Goal: Check status

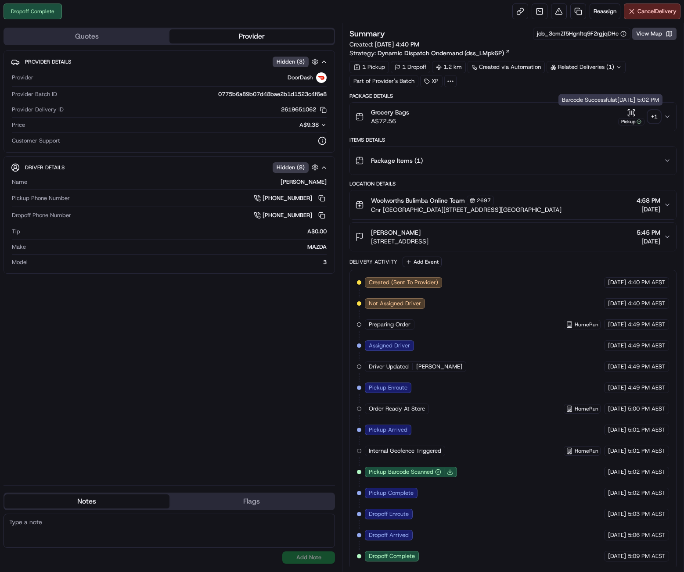
click at [633, 112] on icon "button" at bounding box center [633, 113] width 0 height 4
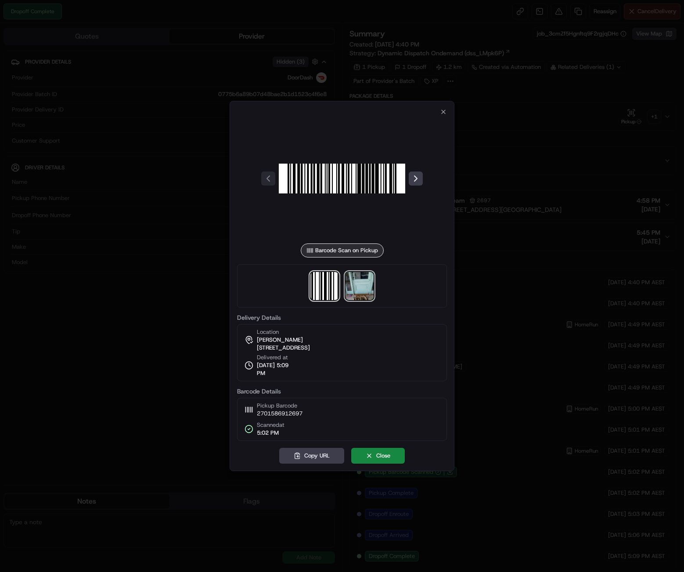
click at [354, 289] on img at bounding box center [359, 286] width 28 height 28
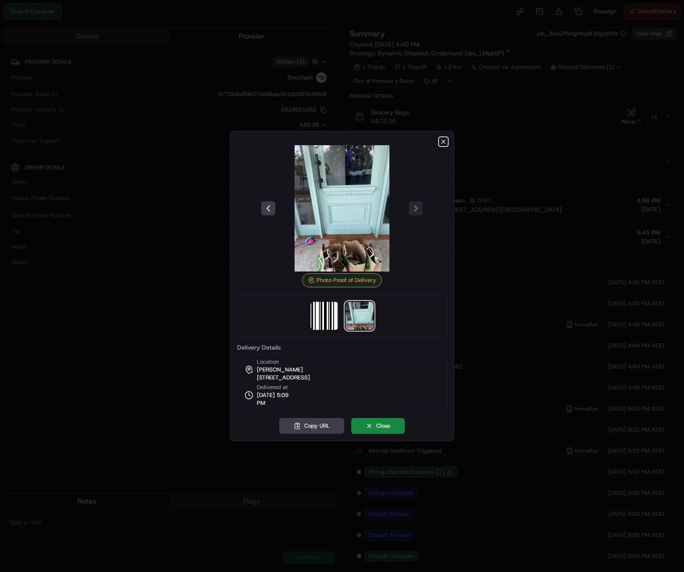
click at [443, 140] on icon "button" at bounding box center [443, 141] width 7 height 7
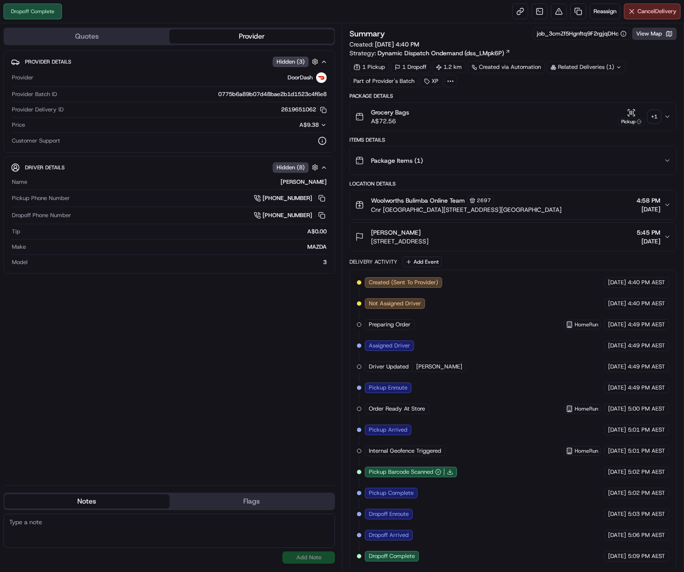
click at [646, 34] on button "View Map" at bounding box center [654, 34] width 44 height 12
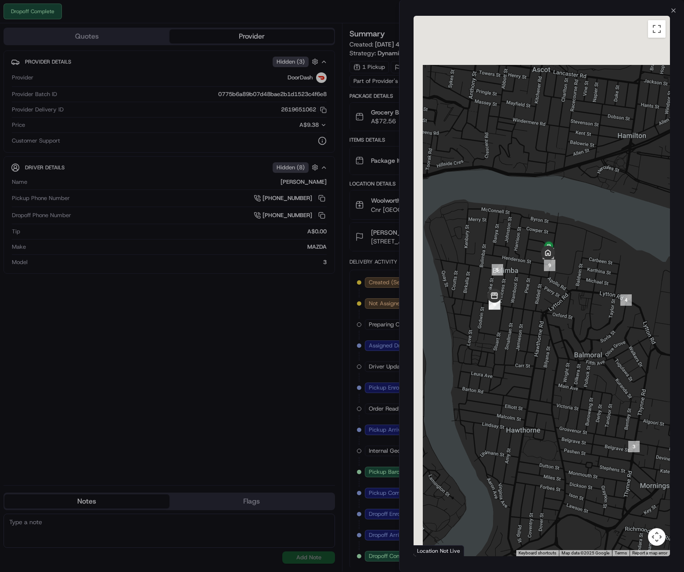
drag, startPoint x: 473, startPoint y: 206, endPoint x: 533, endPoint y: 313, distance: 122.6
click at [533, 313] on div at bounding box center [541, 286] width 256 height 541
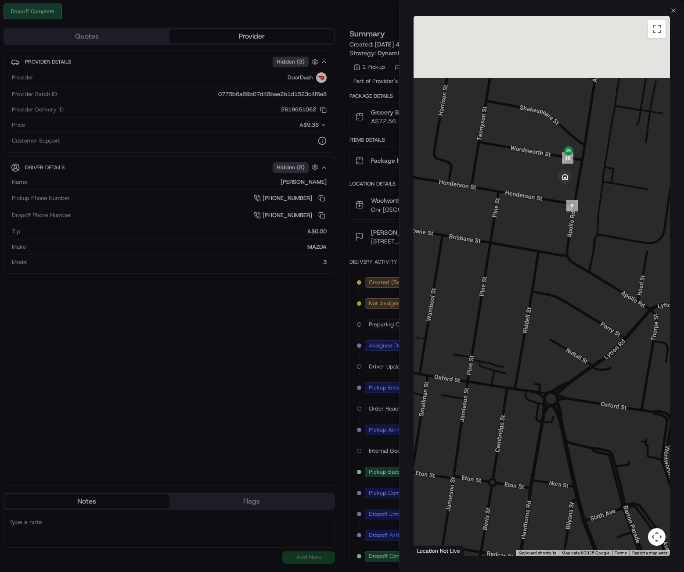
drag, startPoint x: 592, startPoint y: 114, endPoint x: 533, endPoint y: 275, distance: 172.0
click at [534, 275] on div at bounding box center [541, 286] width 256 height 541
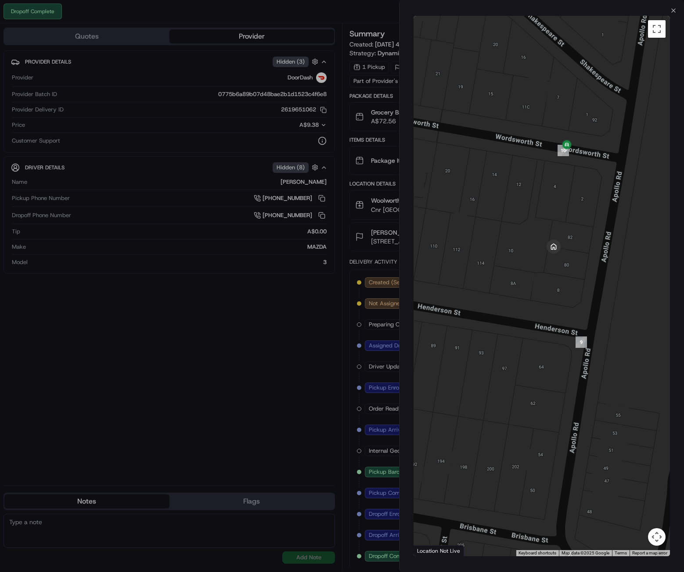
drag, startPoint x: 526, startPoint y: 277, endPoint x: 608, endPoint y: 193, distance: 117.9
click at [608, 193] on div at bounding box center [541, 286] width 256 height 541
